Goal: Task Accomplishment & Management: Use online tool/utility

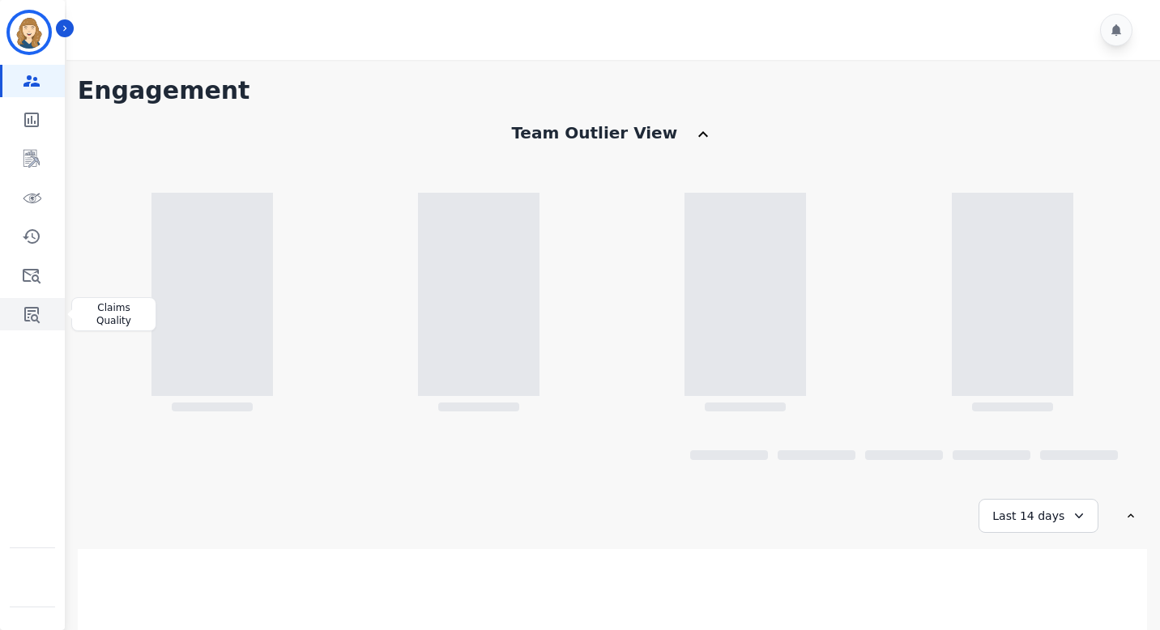
click at [47, 310] on link "Sidebar" at bounding box center [33, 314] width 62 height 32
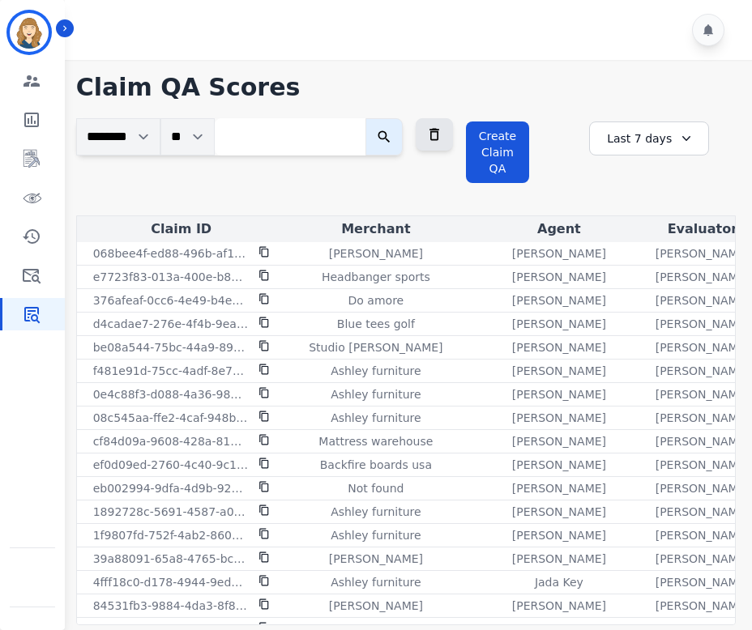
scroll to position [4, 0]
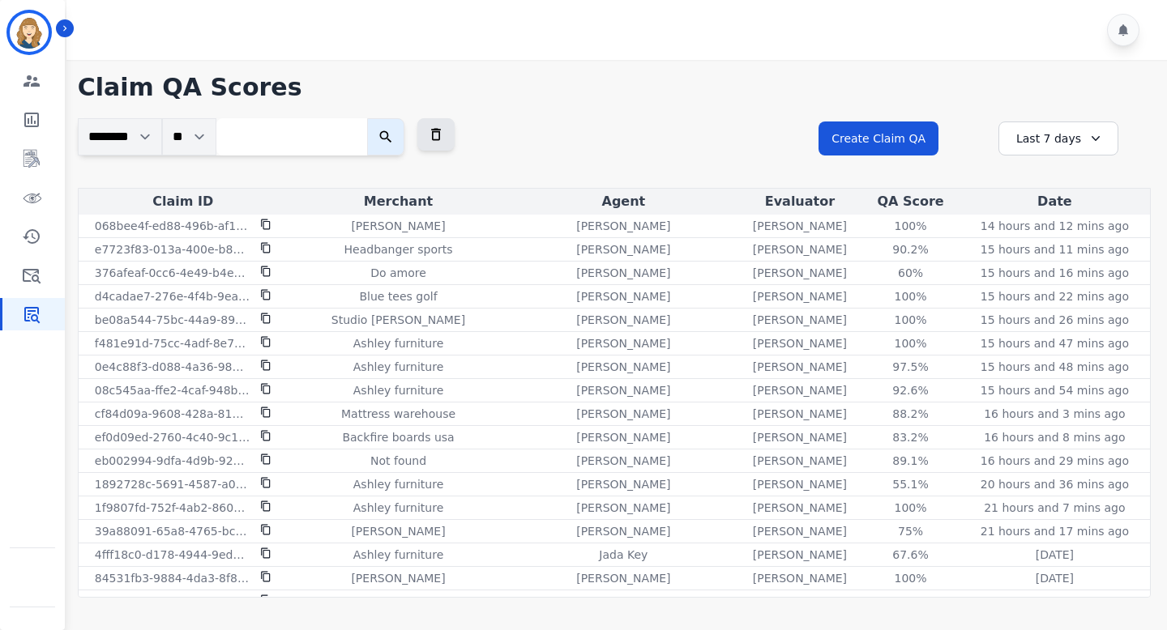
click at [758, 135] on div at bounding box center [972, 136] width 26 height 28
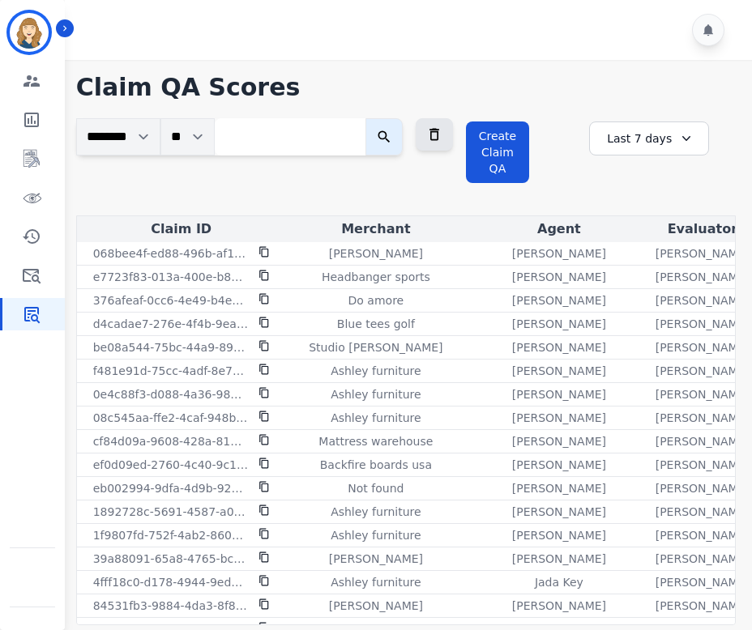
scroll to position [4, 0]
click at [681, 144] on div "+150" at bounding box center [668, 137] width 28 height 28
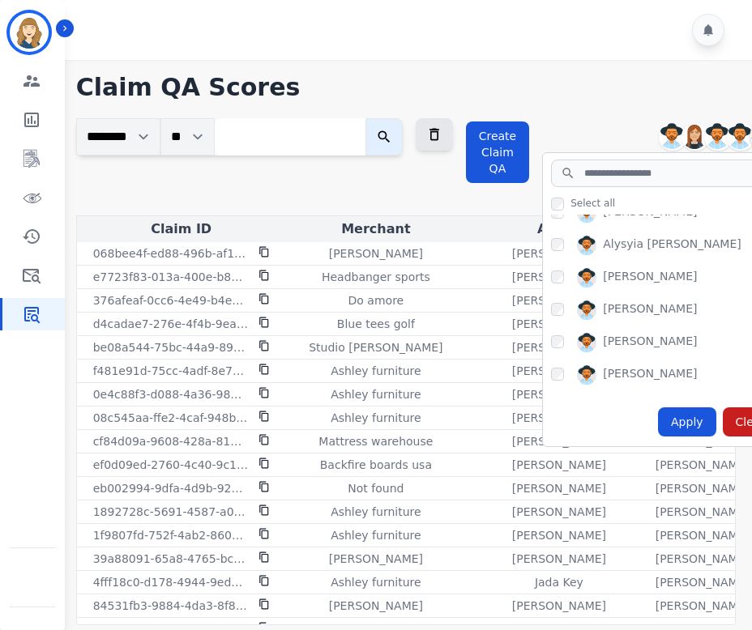
scroll to position [91, 0]
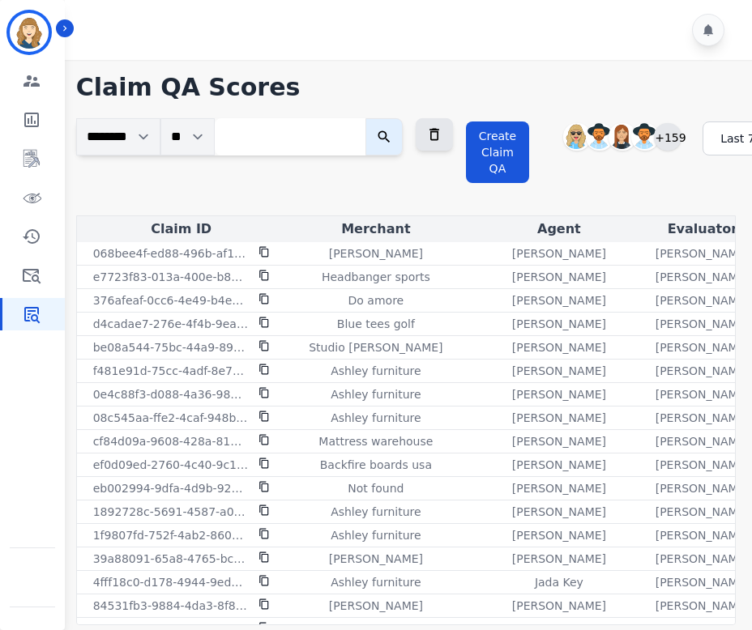
click at [681, 141] on div "+159" at bounding box center [668, 137] width 28 height 28
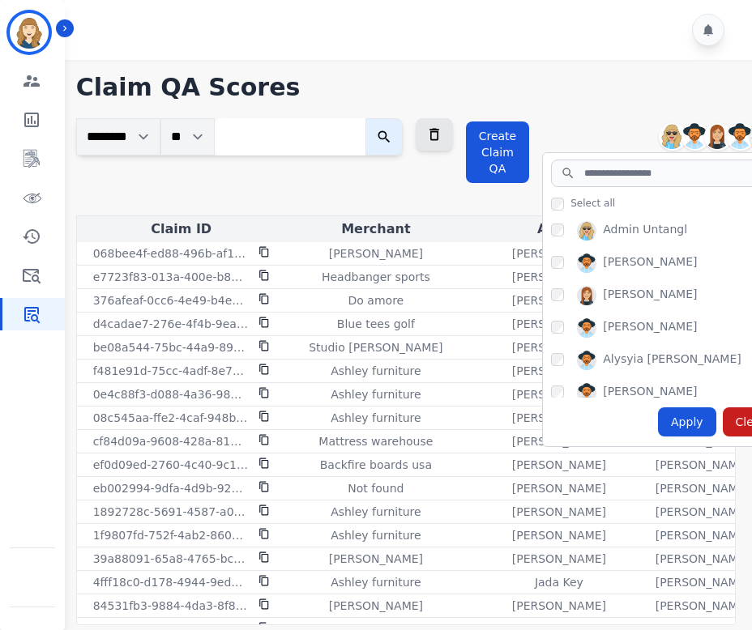
click at [616, 126] on div "Admin Untangl Alexis Chumchal Alexis Hermoso Alexis Martinez +159" at bounding box center [663, 137] width 243 height 31
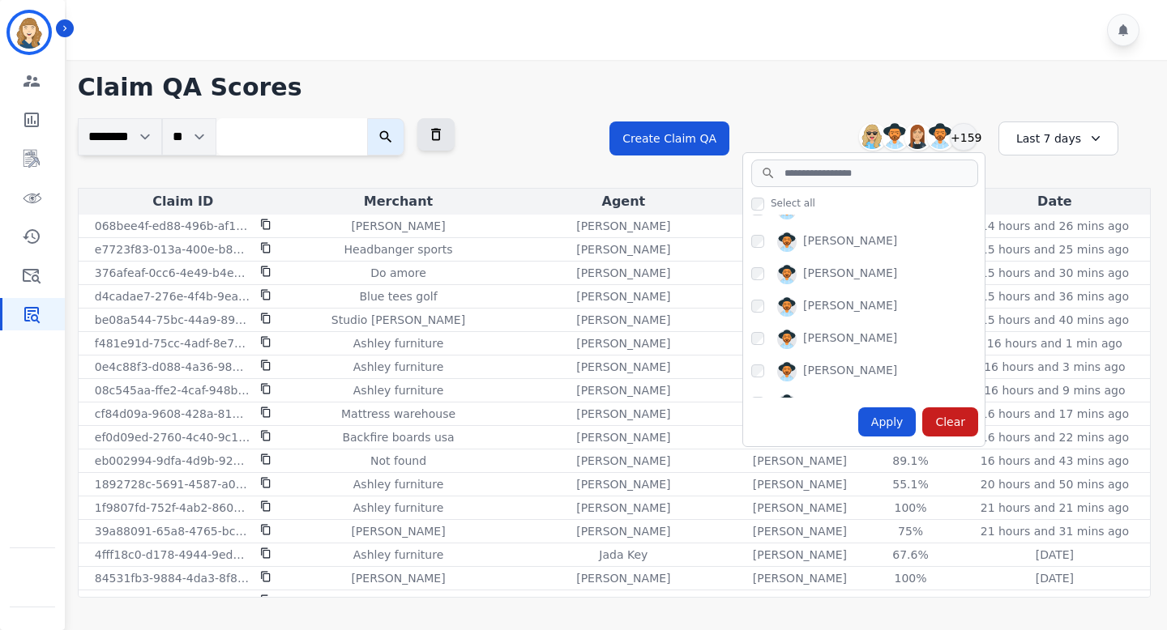
scroll to position [489, 0]
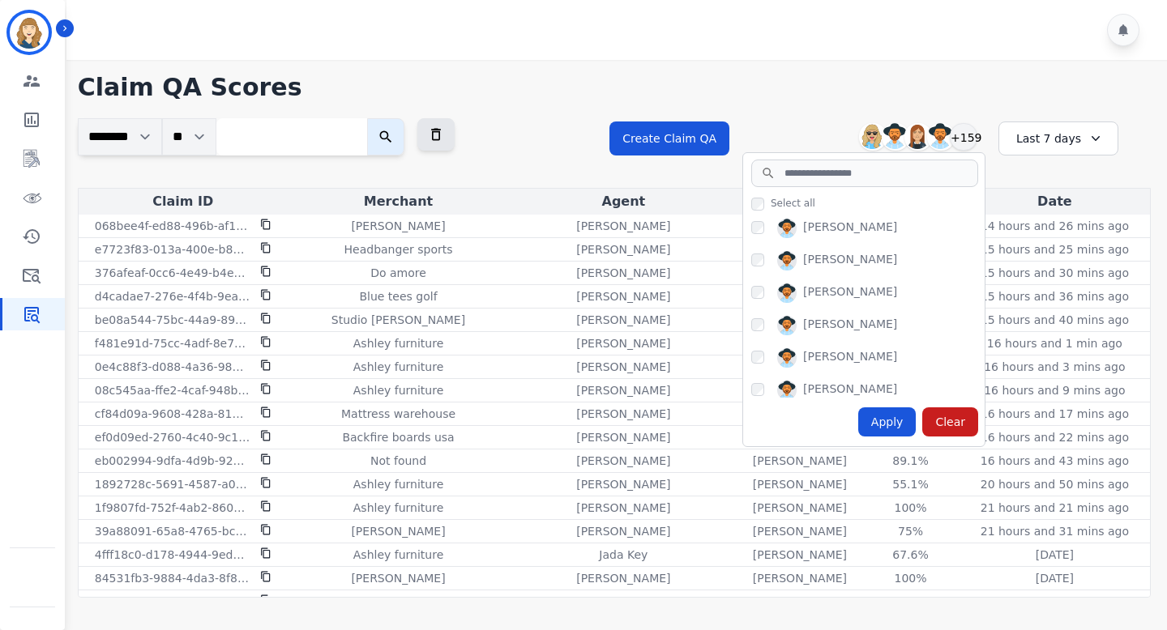
click at [758, 147] on div "Admin Untangl Alexis Chumchal Alexis Hermoso Alexis Martinez +159" at bounding box center [863, 137] width 243 height 31
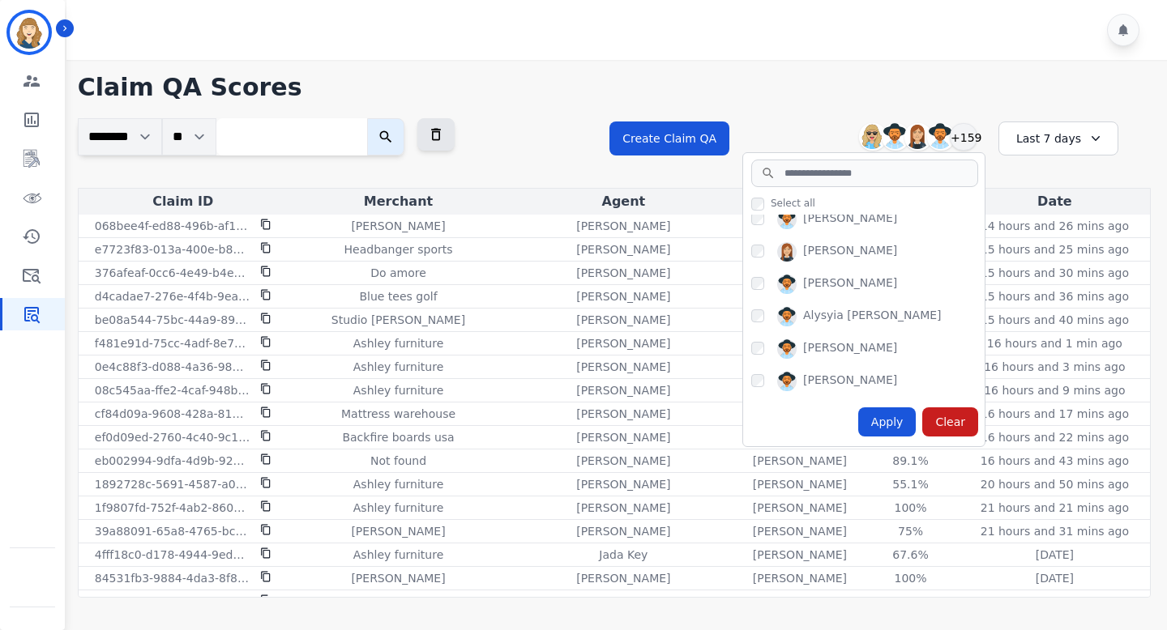
scroll to position [50, 0]
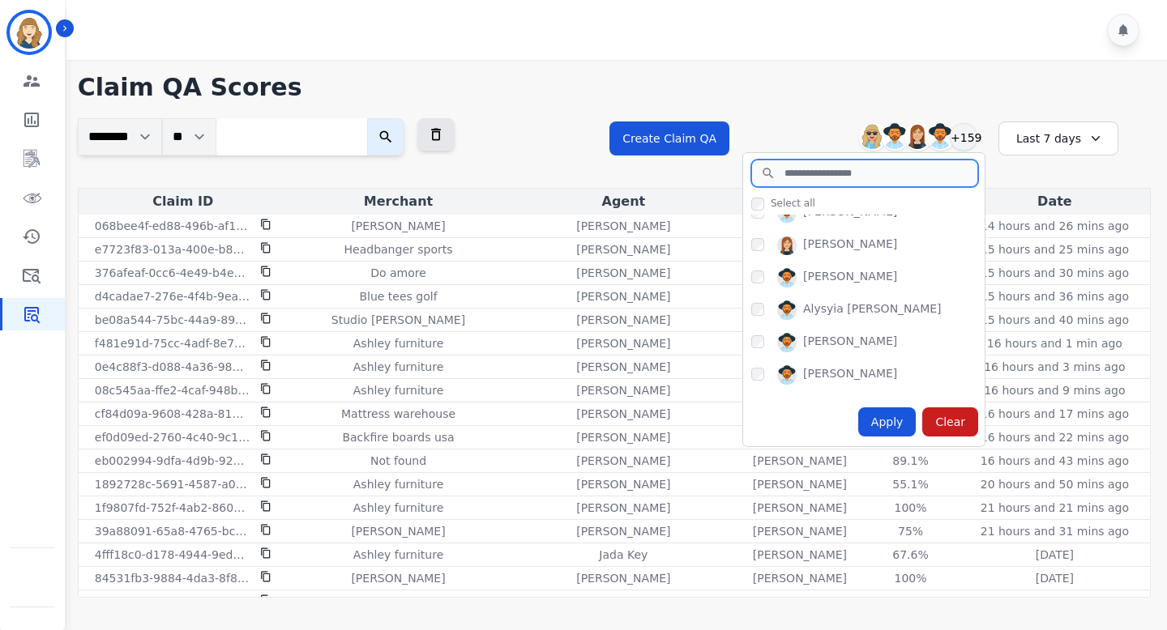
click at [758, 173] on input "search" at bounding box center [864, 174] width 227 height 28
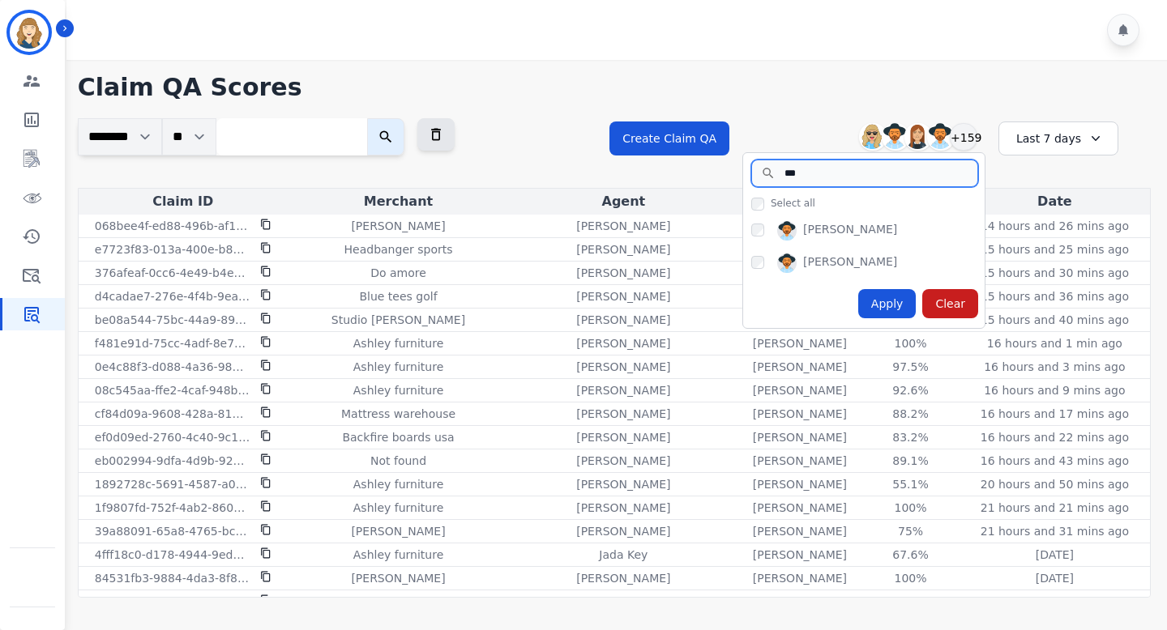
type input "***"
drag, startPoint x: 879, startPoint y: 256, endPoint x: 799, endPoint y: 262, distance: 80.4
click at [758, 263] on div "Olivia Walker" at bounding box center [867, 267] width 233 height 26
copy div "Olivia Walker"
